Goal: Share content

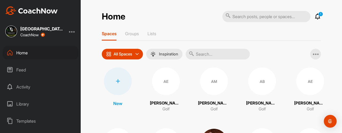
click at [189, 55] on icon at bounding box center [191, 53] width 5 height 5
click at [199, 53] on input "text" at bounding box center [218, 54] width 64 height 11
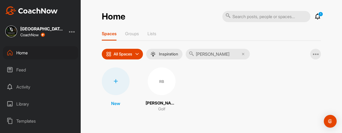
type input "[PERSON_NAME]"
click at [161, 88] on div "RB" at bounding box center [162, 82] width 28 height 28
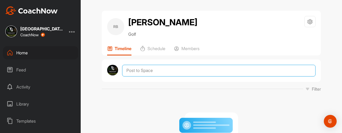
click at [153, 69] on textarea at bounding box center [218, 71] width 193 height 12
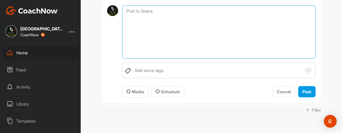
scroll to position [80, 0]
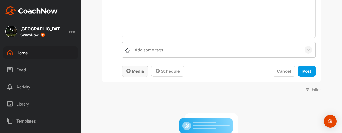
click at [138, 72] on span "Media" at bounding box center [135, 71] width 18 height 5
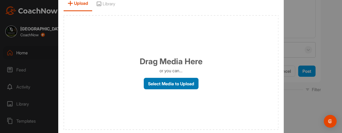
click at [157, 83] on label "Select Media to Upload" at bounding box center [171, 83] width 55 height 11
click at [0, 0] on input "Select Media to Upload" at bounding box center [0, 0] width 0 height 0
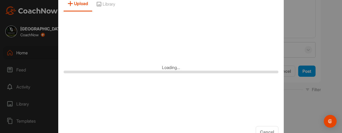
scroll to position [0, 0]
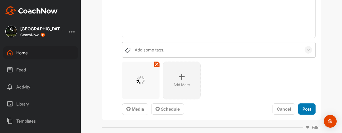
click at [303, 113] on button "Post" at bounding box center [306, 109] width 17 height 11
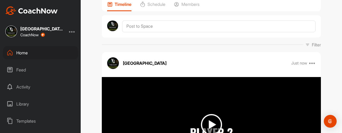
scroll to position [80, 0]
